Goal: Information Seeking & Learning: Learn about a topic

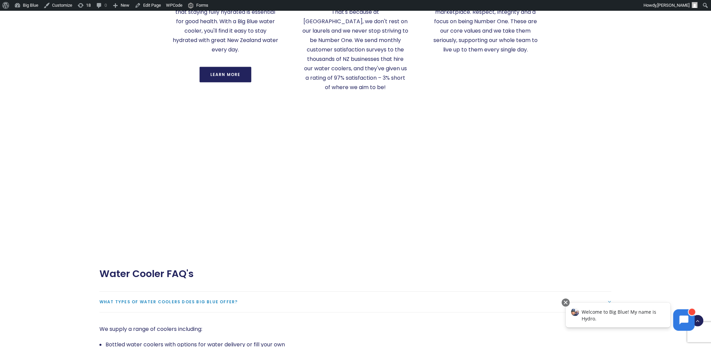
scroll to position [1316, 0]
click at [111, 76] on div "New Zealand's top water coolers. Here’s why. Water coolers that are good for yo…" at bounding box center [355, 0] width 536 height 257
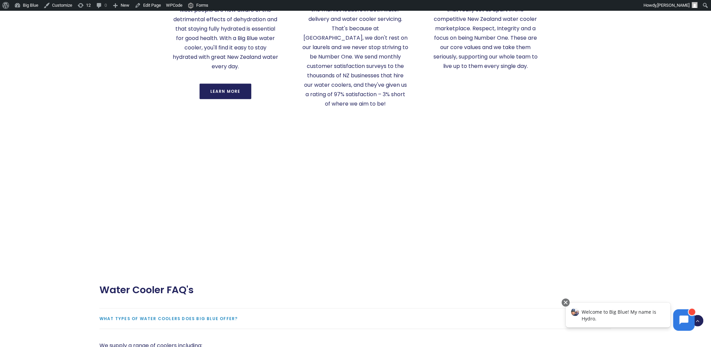
scroll to position [1326, 0]
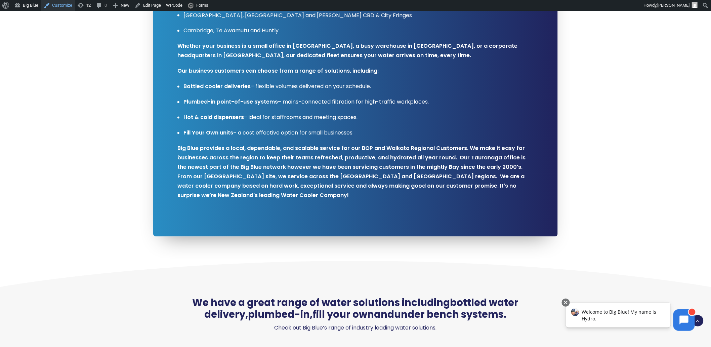
scroll to position [513, 0]
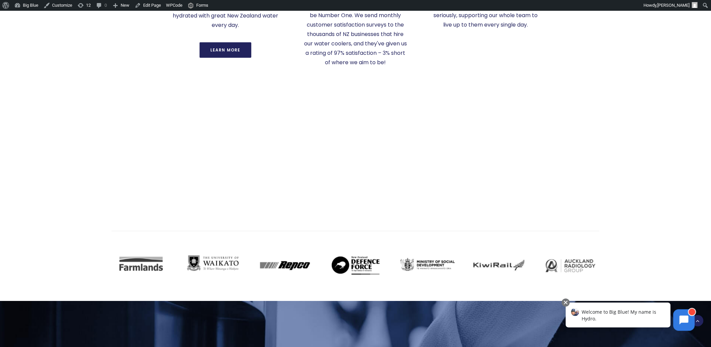
scroll to position [1345, 0]
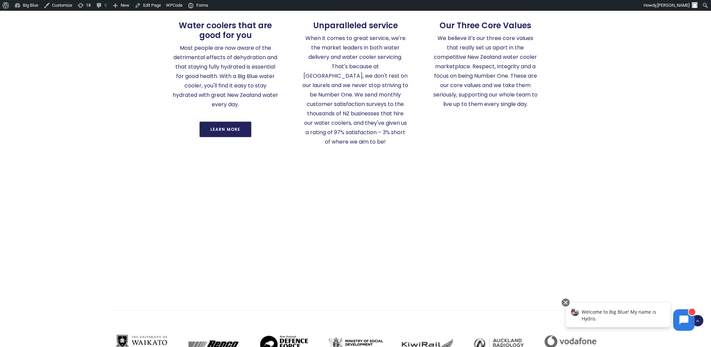
scroll to position [1223, 0]
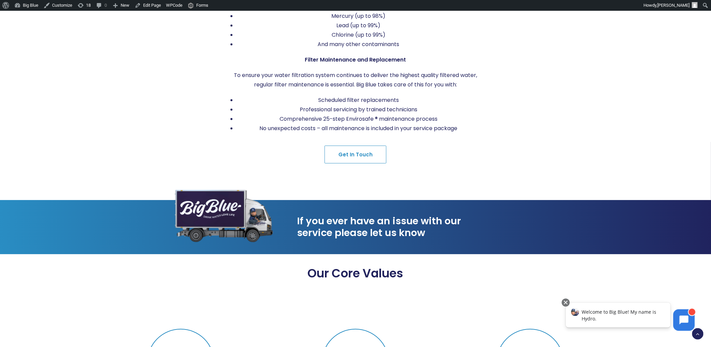
scroll to position [999, 0]
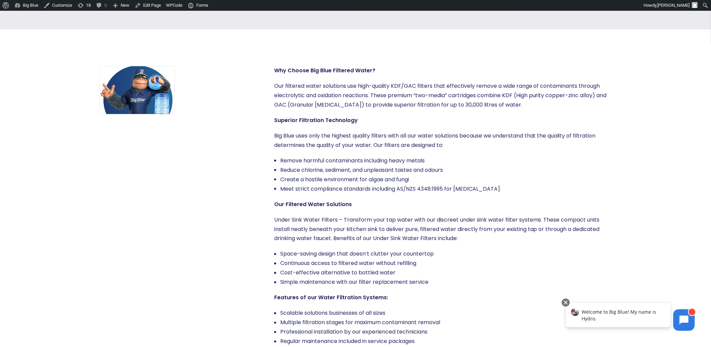
scroll to position [280, 0]
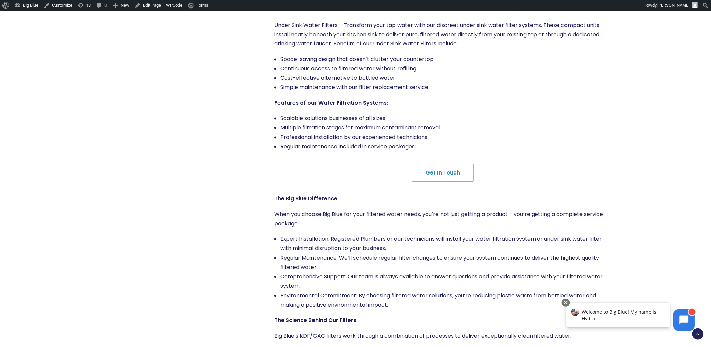
scroll to position [495, 0]
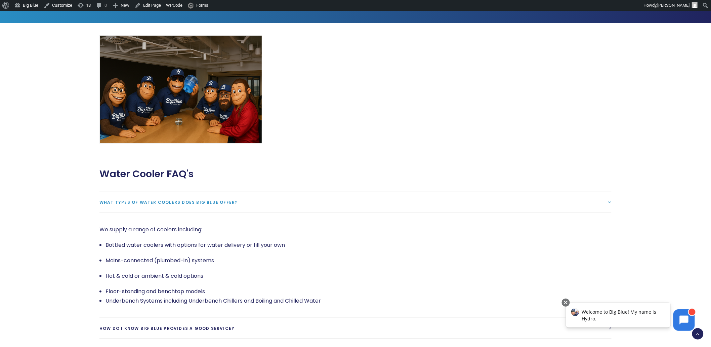
scroll to position [1130, 0]
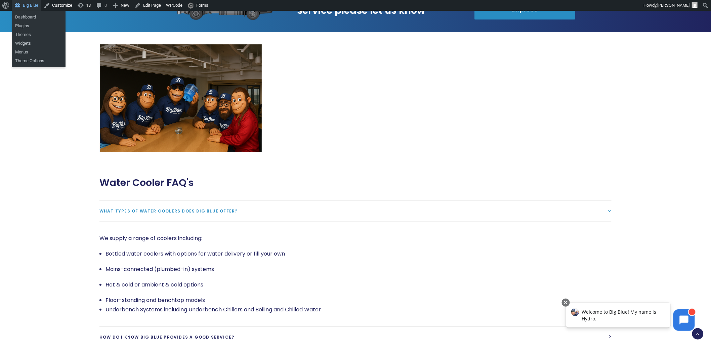
click at [27, 6] on link "Big Blue" at bounding box center [26, 5] width 29 height 11
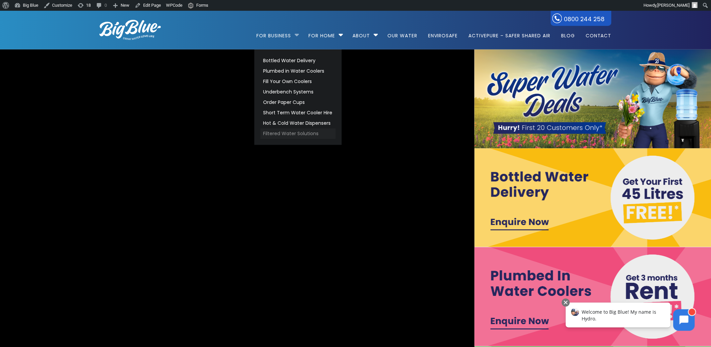
click at [283, 130] on link "Filtered Water Solutions" at bounding box center [298, 133] width 75 height 10
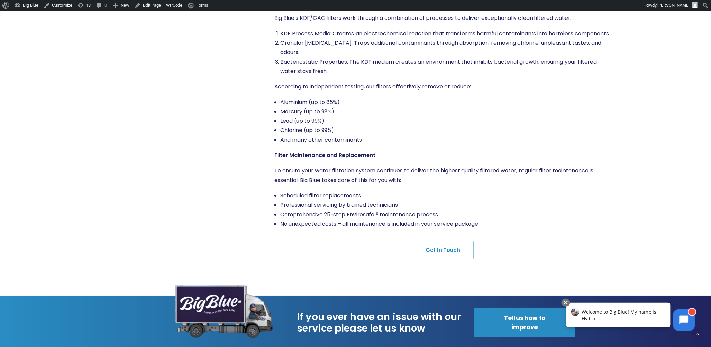
scroll to position [840, 0]
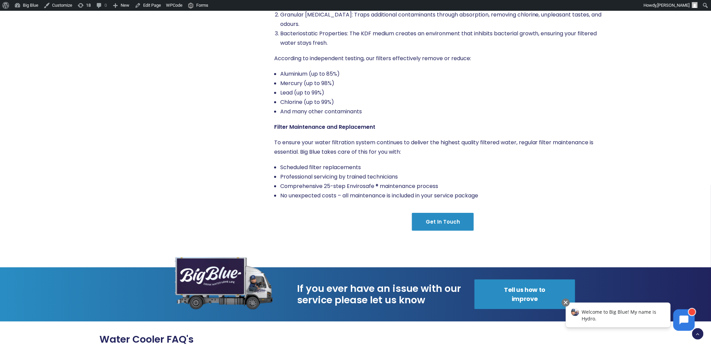
click at [450, 223] on link "Get in Touch" at bounding box center [443, 222] width 62 height 18
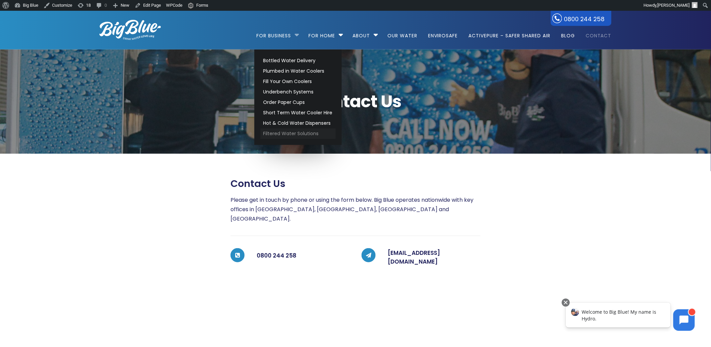
click at [292, 132] on link "Filtered Water Solutions" at bounding box center [298, 133] width 75 height 10
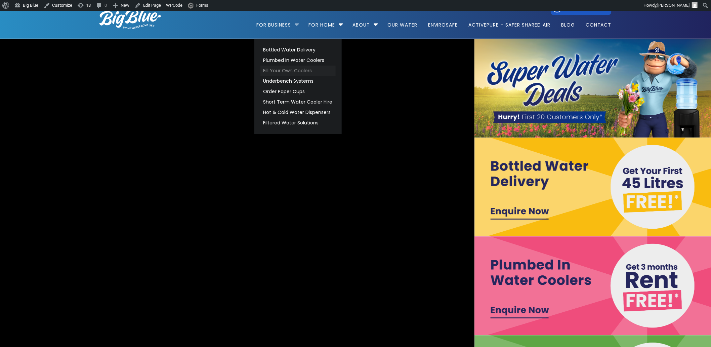
click at [288, 66] on video "https://www.bigblue.co.nz/wp-content/uploads/2021/09/Big-Blue-Hydro-17.mp4" at bounding box center [236, 236] width 1003 height 422
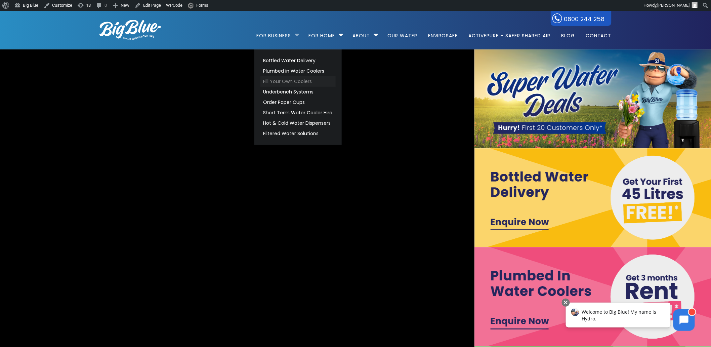
click at [280, 79] on link "Fill Your Own Coolers" at bounding box center [298, 81] width 75 height 10
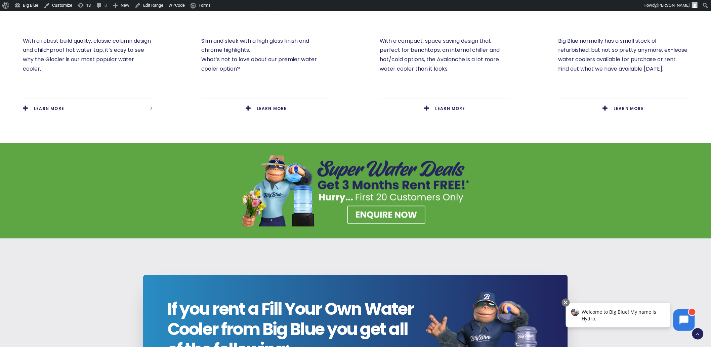
scroll to position [495, 0]
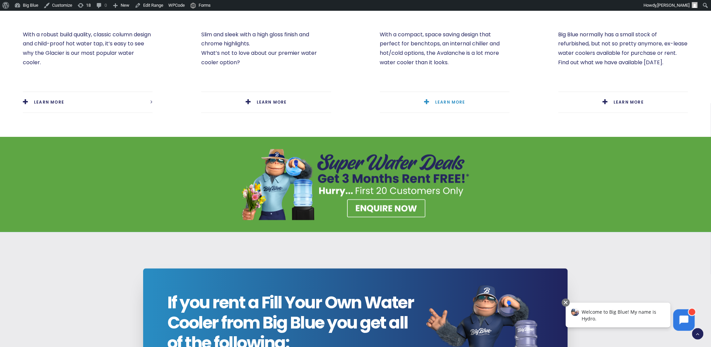
click at [439, 98] on link "LEARN MORE" at bounding box center [445, 102] width 130 height 21
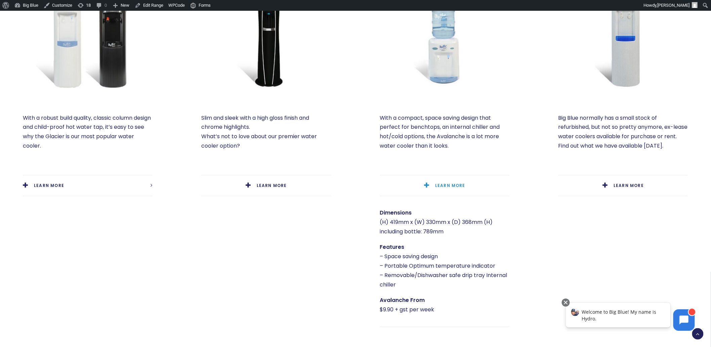
scroll to position [392, 0]
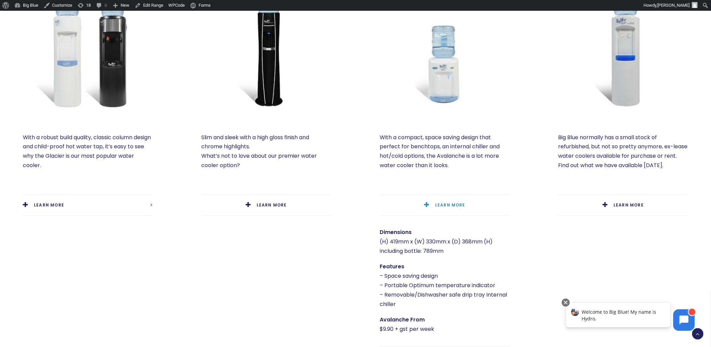
click at [446, 64] on img at bounding box center [445, 44] width 130 height 130
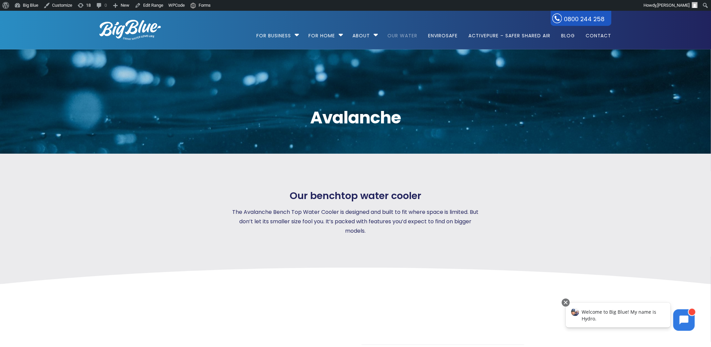
click at [404, 34] on link "Our Water" at bounding box center [402, 32] width 39 height 43
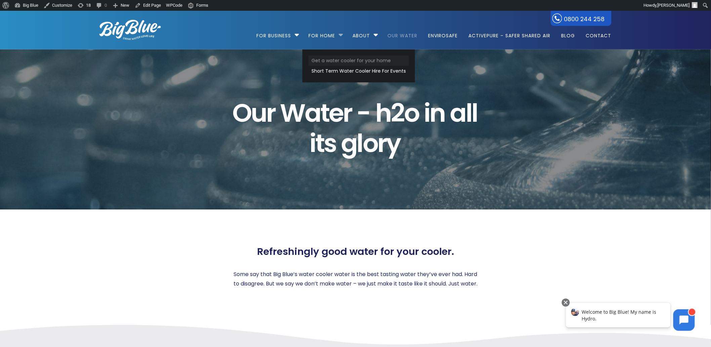
click at [334, 58] on link "Get a water cooler for your home" at bounding box center [359, 60] width 101 height 10
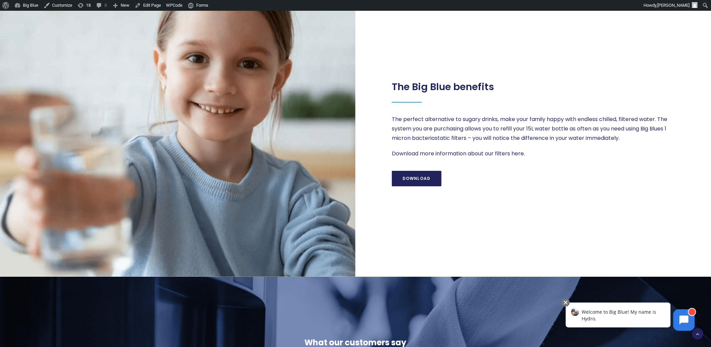
scroll to position [906, 0]
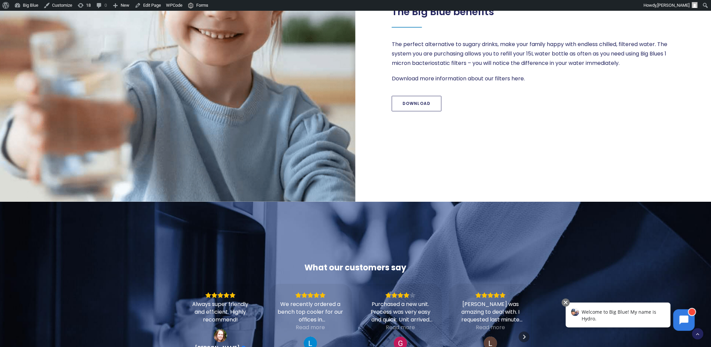
click at [417, 104] on link "Download" at bounding box center [417, 103] width 50 height 15
click at [150, 4] on link "Edit Page" at bounding box center [148, 5] width 32 height 11
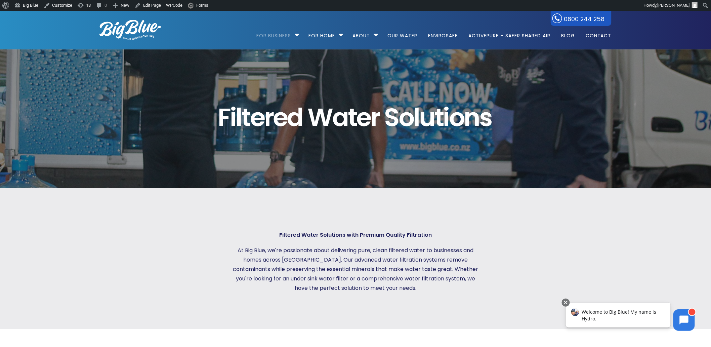
click at [185, 204] on div "Filtered Water Solutions with Premium Quality Filtration At Big Blue, we're pas…" at bounding box center [355, 258] width 536 height 141
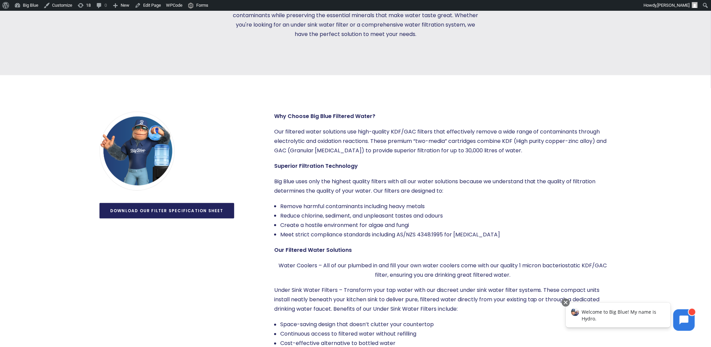
scroll to position [271, 0]
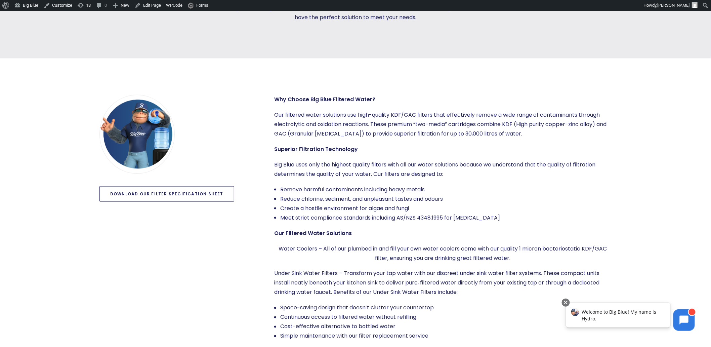
click at [164, 193] on link "Download our filter specification sheet" at bounding box center [166, 193] width 135 height 15
